Goal: Information Seeking & Learning: Find specific fact

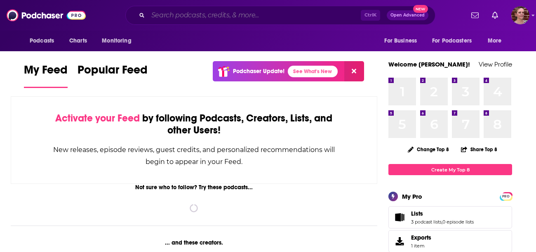
click at [174, 15] on input "Search podcasts, credits, & more..." at bounding box center [254, 15] width 213 height 13
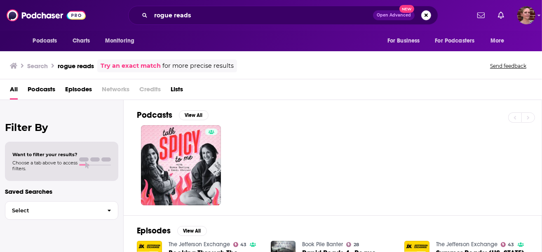
click at [146, 67] on link "Try an exact match" at bounding box center [131, 65] width 60 height 9
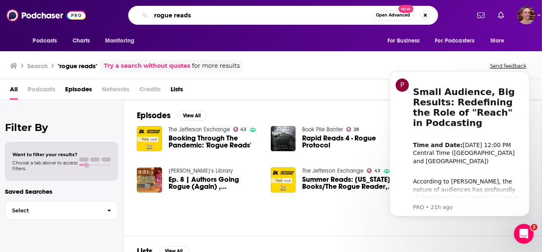
drag, startPoint x: 198, startPoint y: 18, endPoint x: 113, endPoint y: 6, distance: 86.1
click at [113, 6] on div "rogue reads Open Advanced New" at bounding box center [283, 15] width 374 height 19
type input "[PERSON_NAME]"
